Goal: Information Seeking & Learning: Learn about a topic

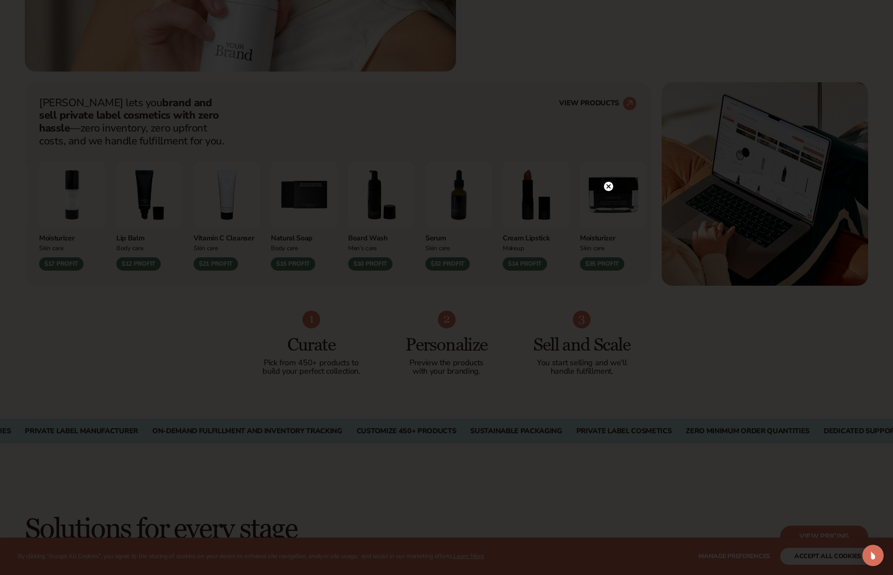
scroll to position [408, 0]
click at [610, 187] on circle at bounding box center [608, 186] width 9 height 9
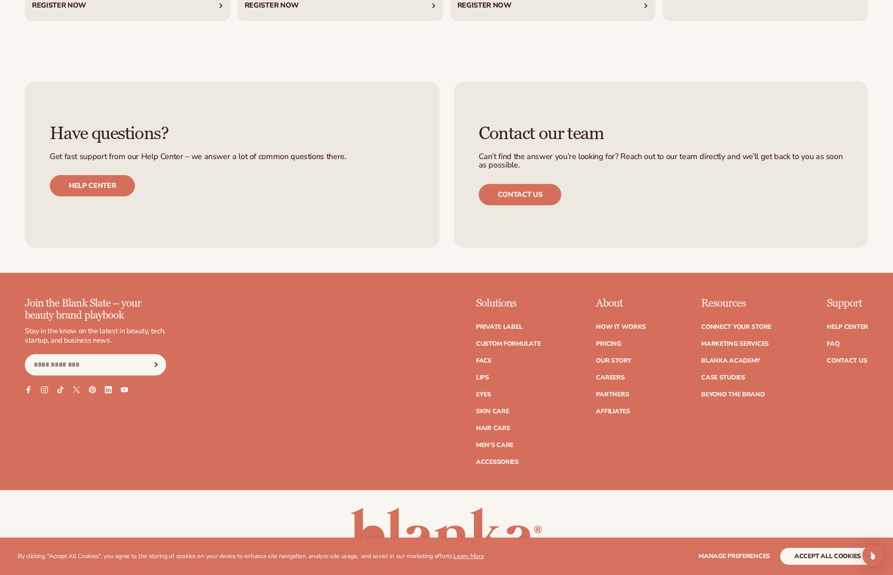
scroll to position [4120, 0]
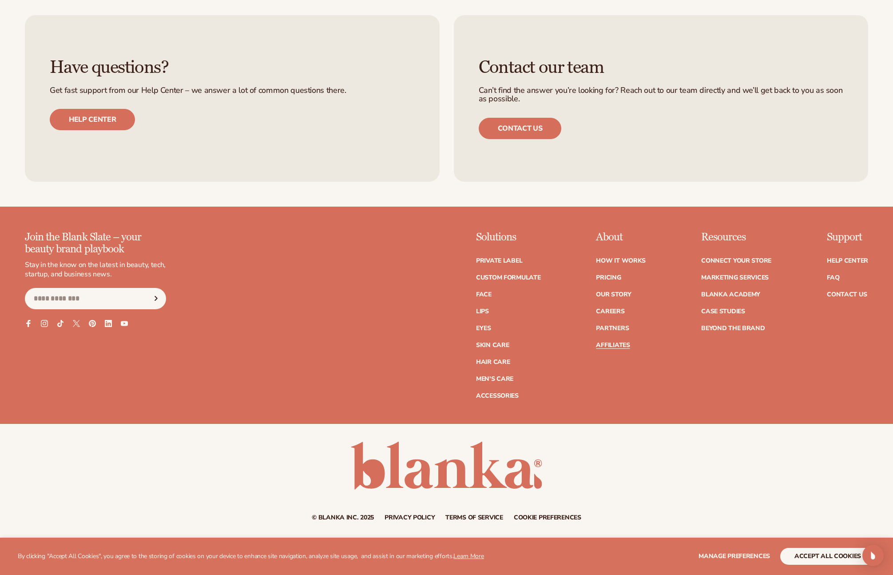
click at [620, 342] on link "Affiliates" at bounding box center [613, 345] width 34 height 6
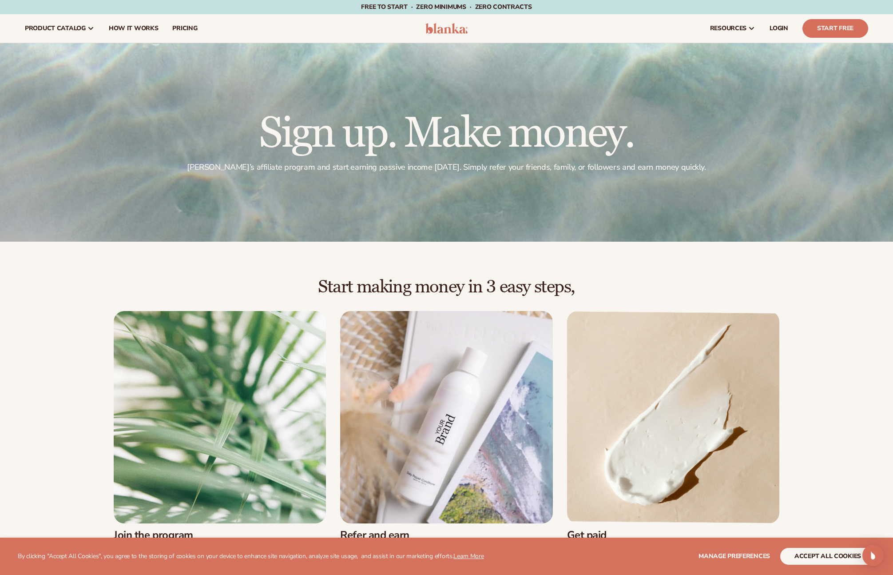
click at [448, 33] on img at bounding box center [446, 28] width 42 height 11
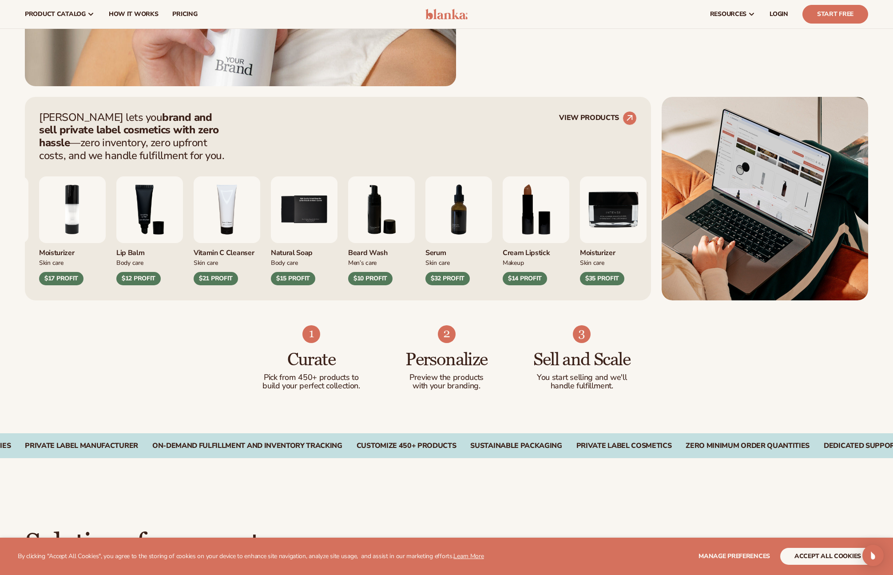
scroll to position [392, 0]
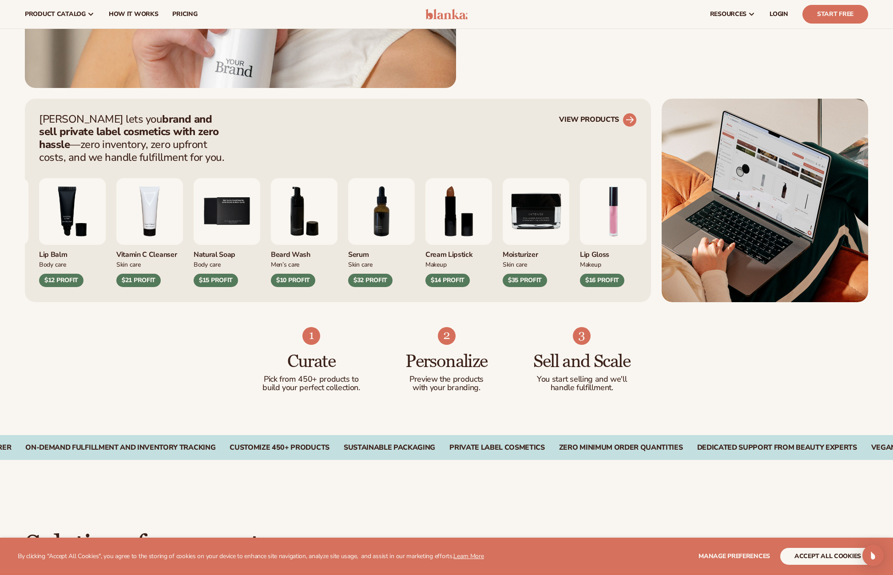
click at [632, 123] on circle at bounding box center [630, 120] width 20 height 20
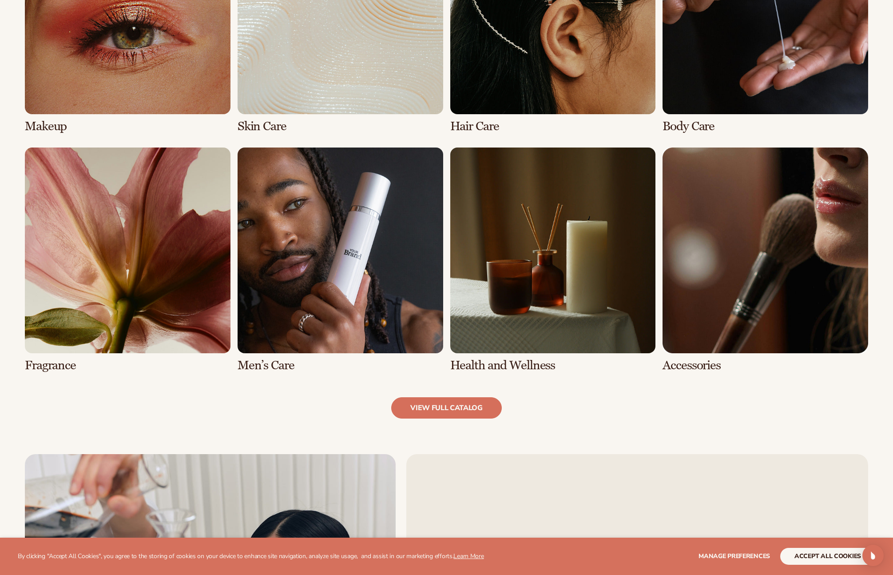
scroll to position [853, 0]
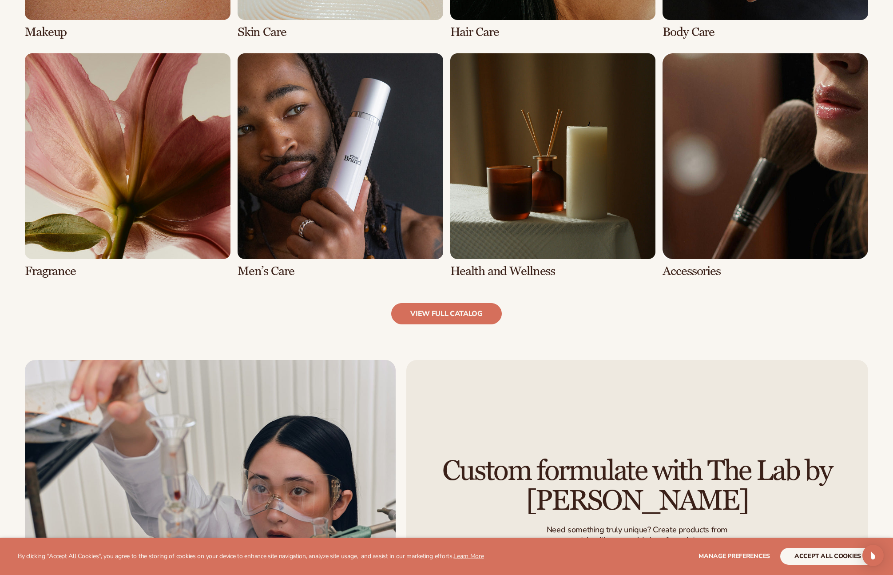
click at [379, 208] on link "6 / 8" at bounding box center [341, 165] width 206 height 225
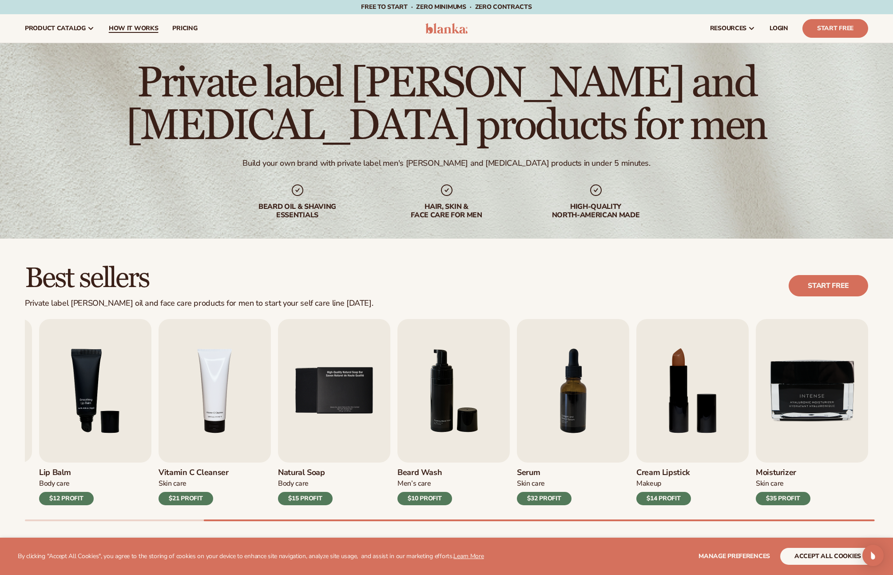
click at [143, 28] on span "How It Works" at bounding box center [134, 28] width 50 height 7
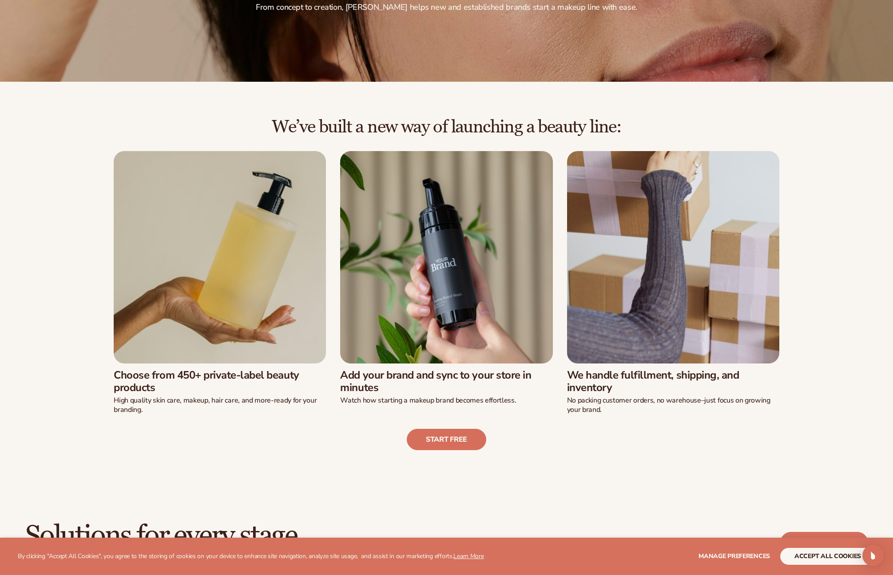
scroll to position [160, 0]
click at [251, 284] on img at bounding box center [220, 257] width 212 height 212
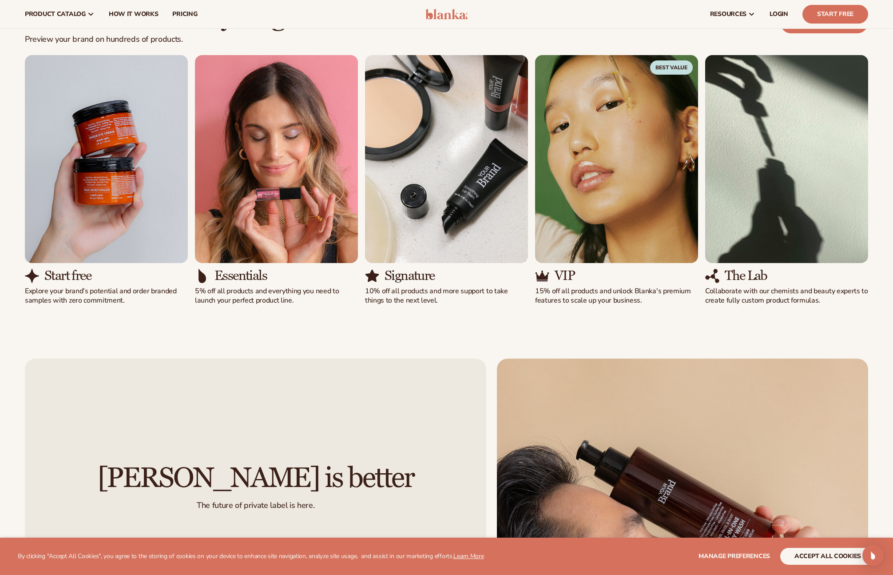
scroll to position [675, 0]
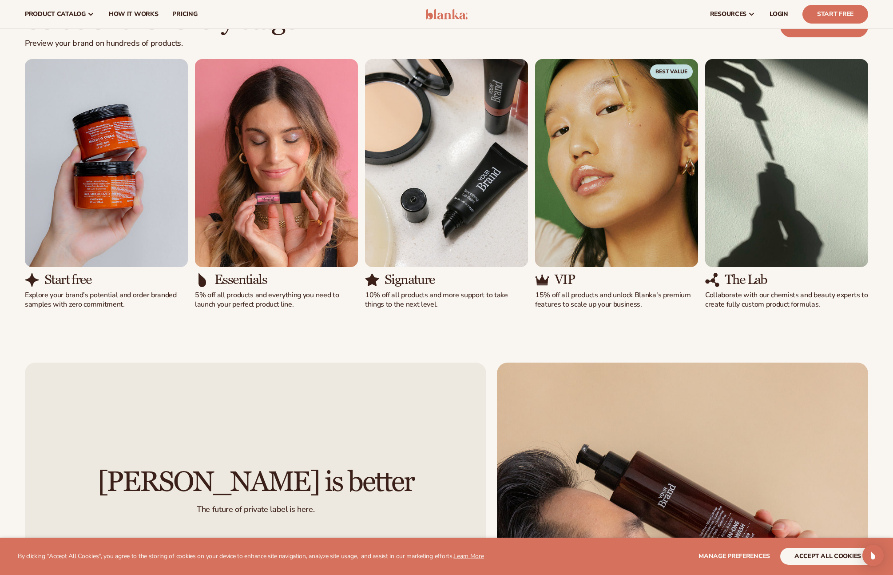
click at [603, 218] on img "4 / 5" at bounding box center [616, 163] width 163 height 208
click at [652, 74] on span "Best Value" at bounding box center [671, 71] width 43 height 14
click at [666, 72] on span "Best Value" at bounding box center [671, 71] width 43 height 14
click at [619, 221] on img "4 / 5" at bounding box center [616, 163] width 163 height 208
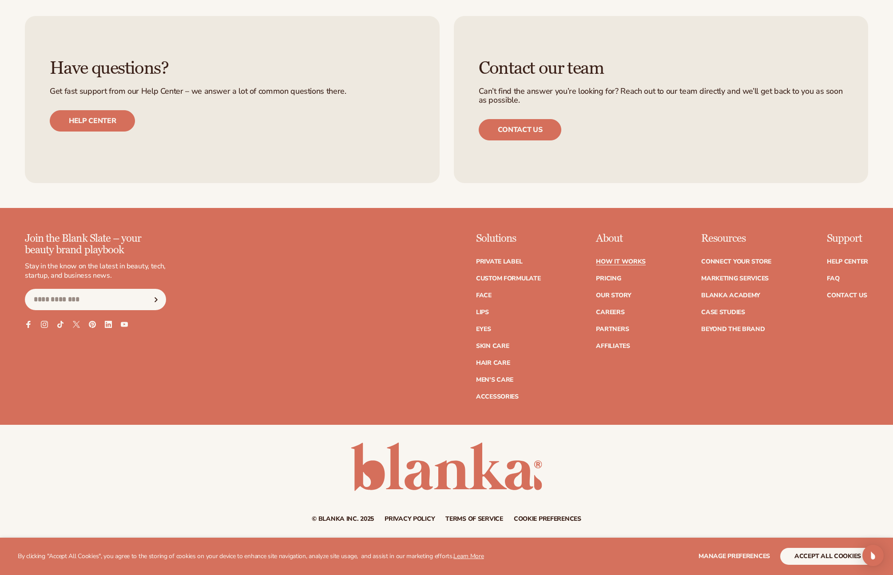
scroll to position [2262, 0]
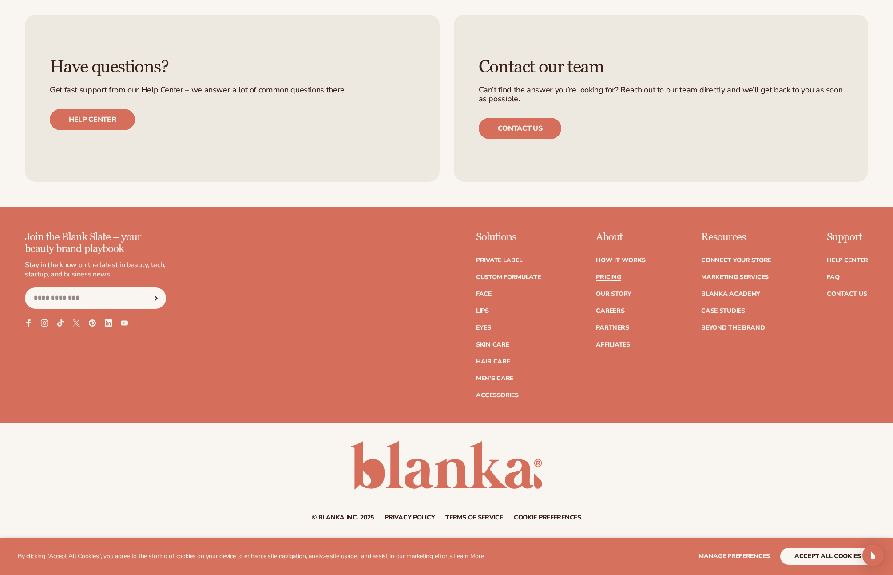
click at [613, 279] on link "Pricing" at bounding box center [608, 277] width 25 height 6
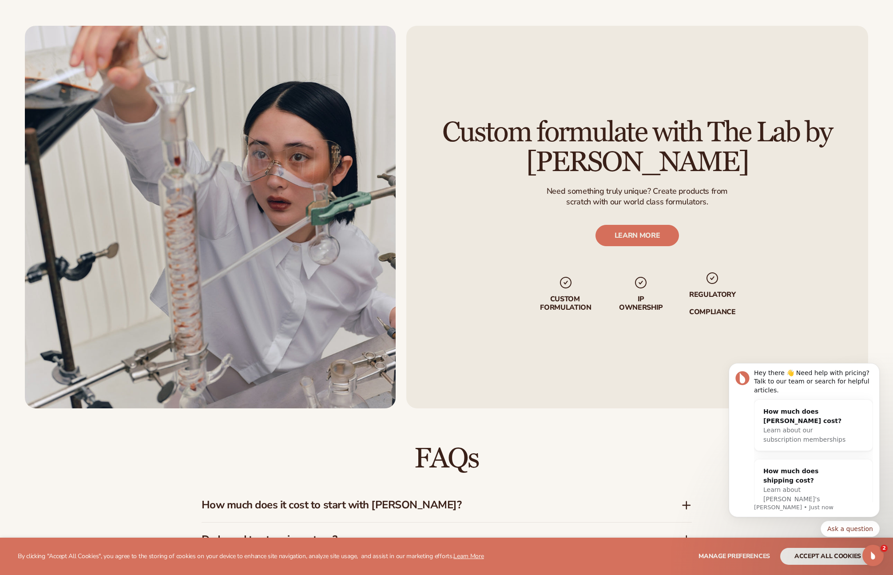
scroll to position [1052, 0]
click at [643, 244] on link "LEARN MORE" at bounding box center [637, 234] width 84 height 21
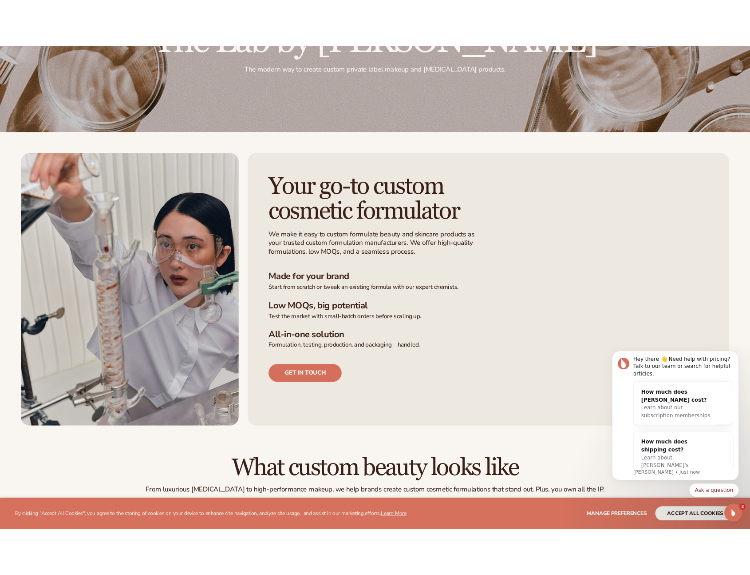
scroll to position [186, 0]
